Goal: Information Seeking & Learning: Learn about a topic

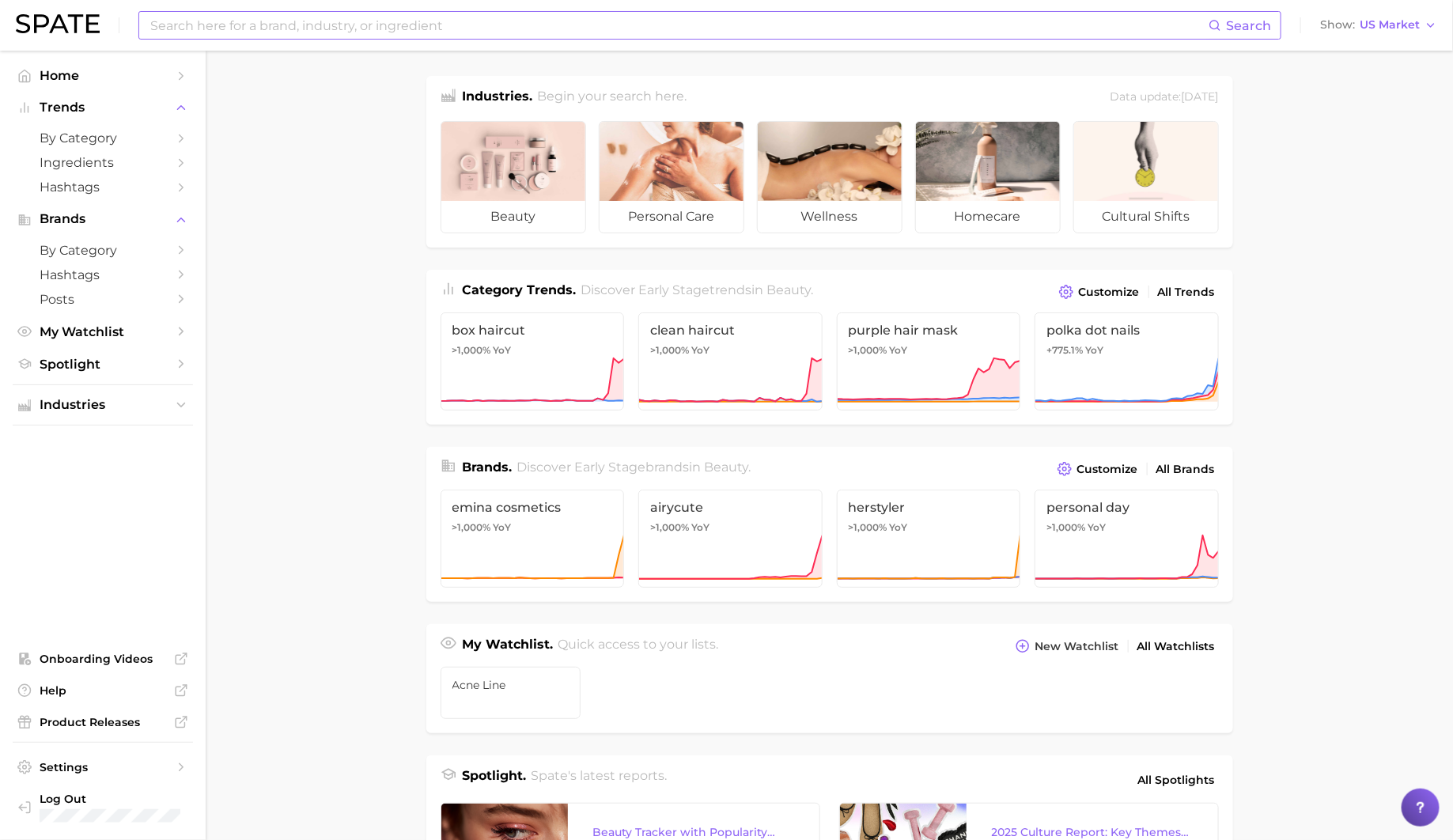
click at [401, 27] on input at bounding box center [678, 25] width 1060 height 27
type input "v"
type input "collagen mask"
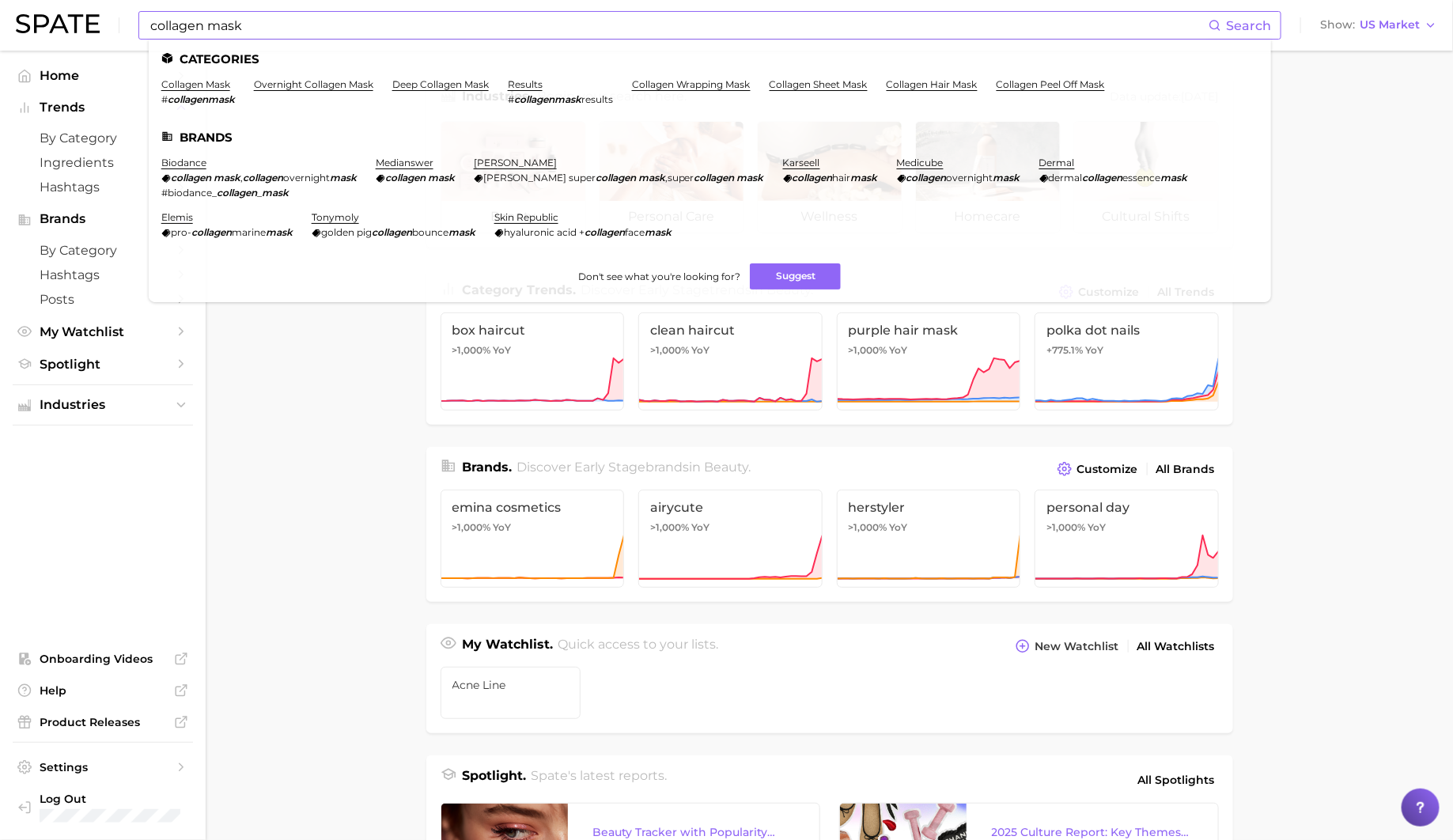
click at [1250, 25] on span "Search" at bounding box center [1249, 26] width 45 height 15
click at [1175, 25] on input "collagen mask" at bounding box center [678, 25] width 1060 height 27
